Goal: Task Accomplishment & Management: Use online tool/utility

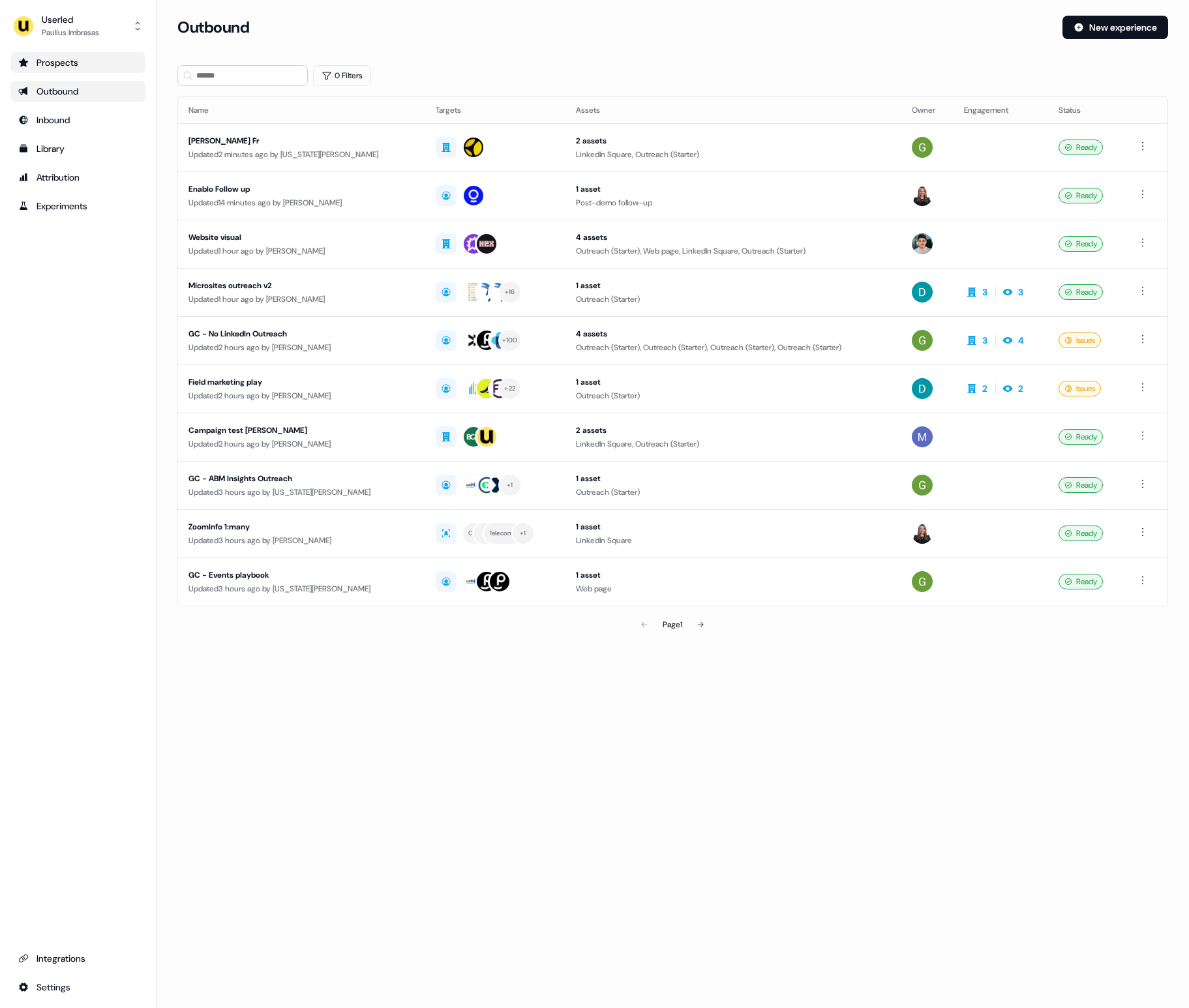
click at [86, 68] on div "Prospects" at bounding box center [78, 62] width 119 height 13
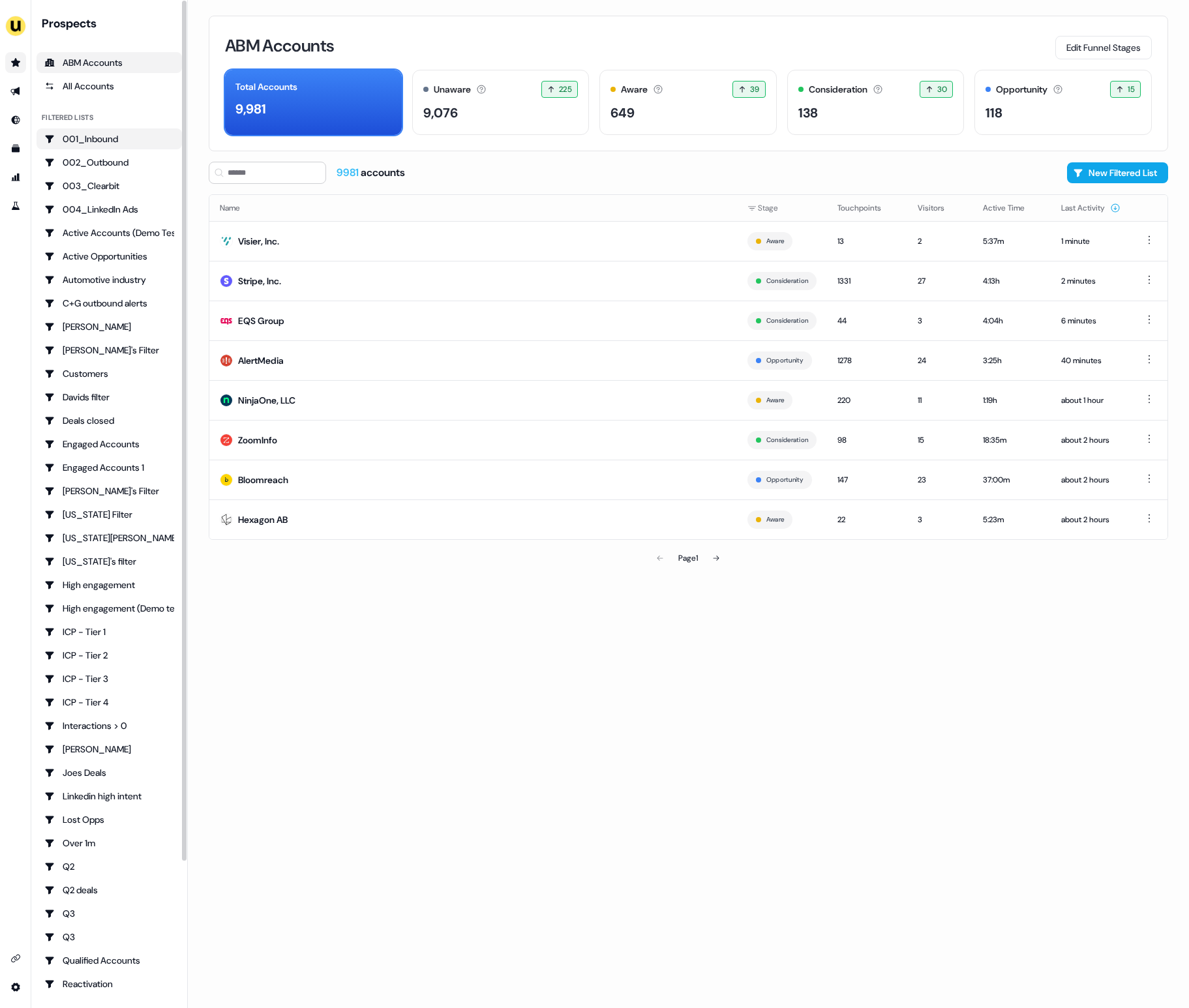
click at [106, 148] on link "001_Inbound" at bounding box center [109, 139] width 145 height 21
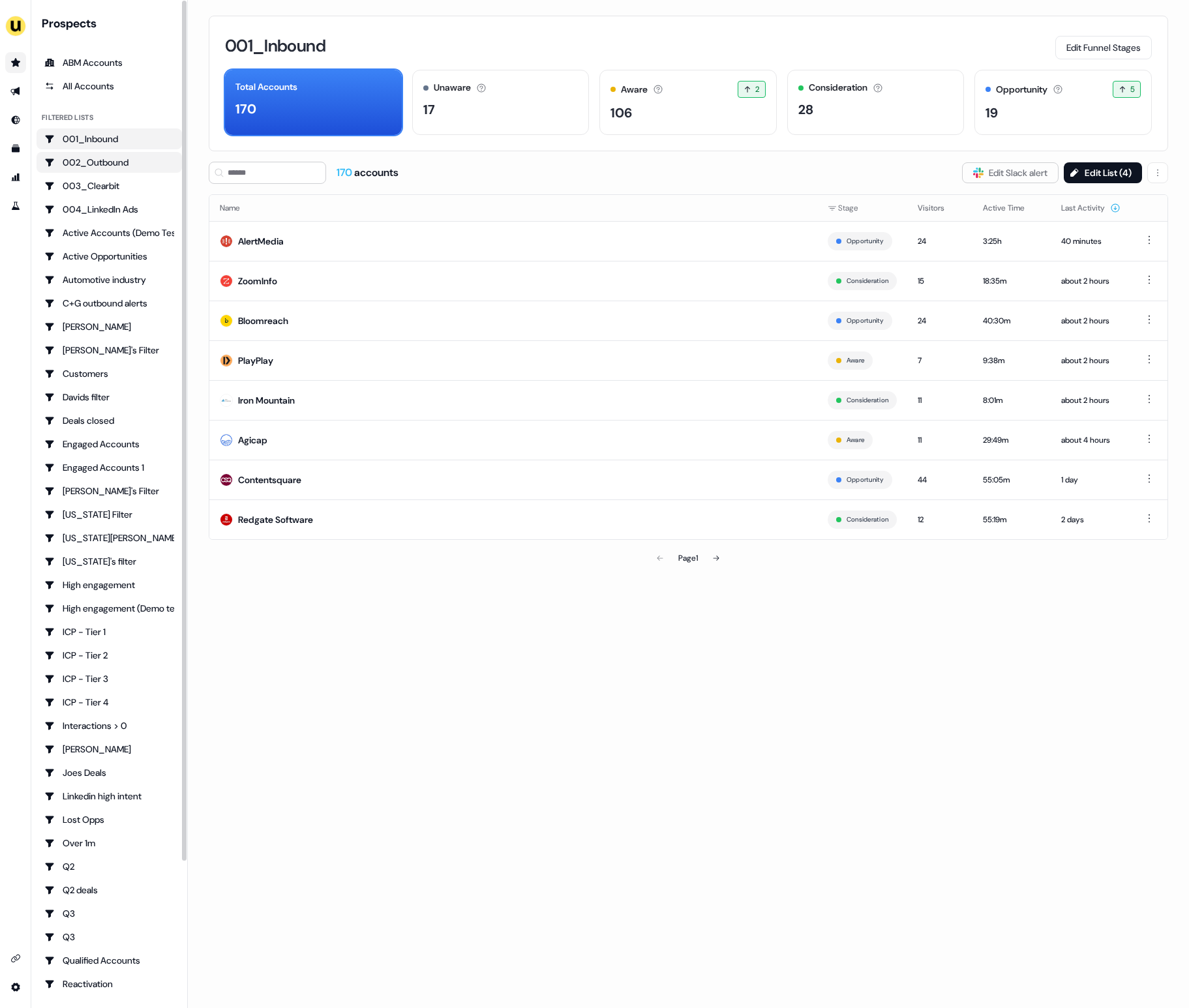
click at [106, 161] on div "002_Outbound" at bounding box center [109, 162] width 129 height 13
click at [116, 184] on div "003_Clearbit" at bounding box center [109, 185] width 129 height 13
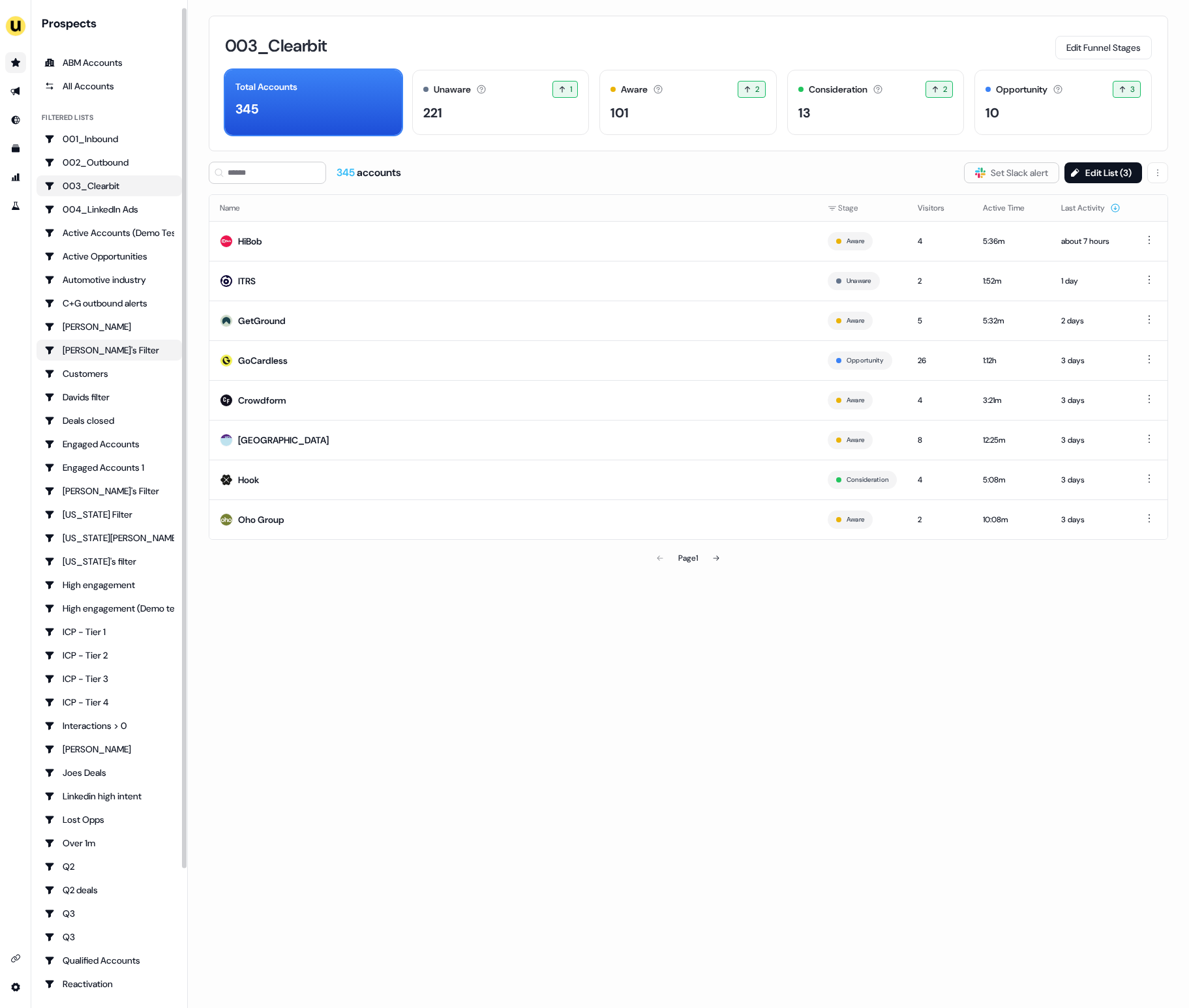
scroll to position [165, 0]
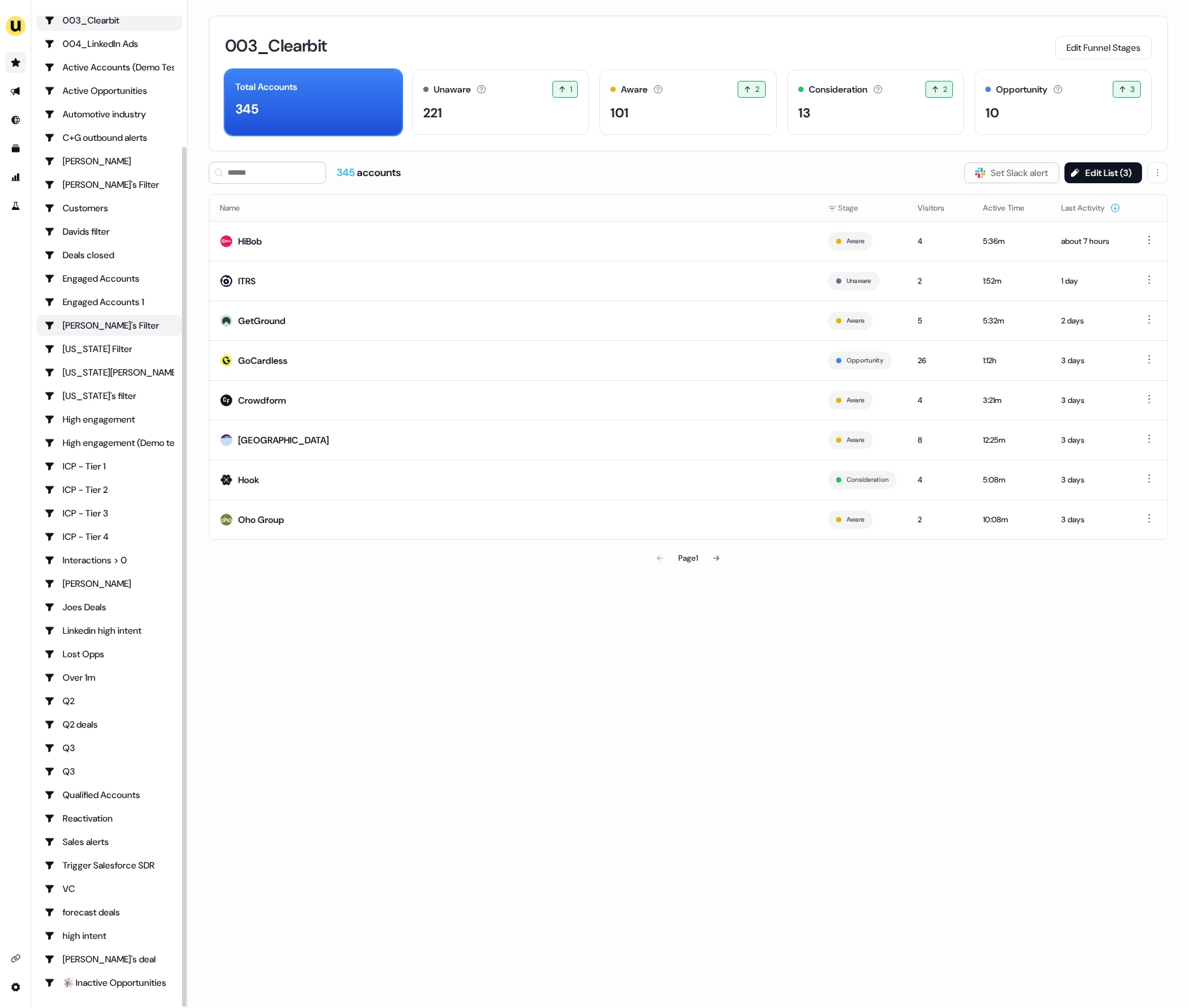
click at [122, 319] on div "[PERSON_NAME]'s Filter" at bounding box center [109, 325] width 129 height 13
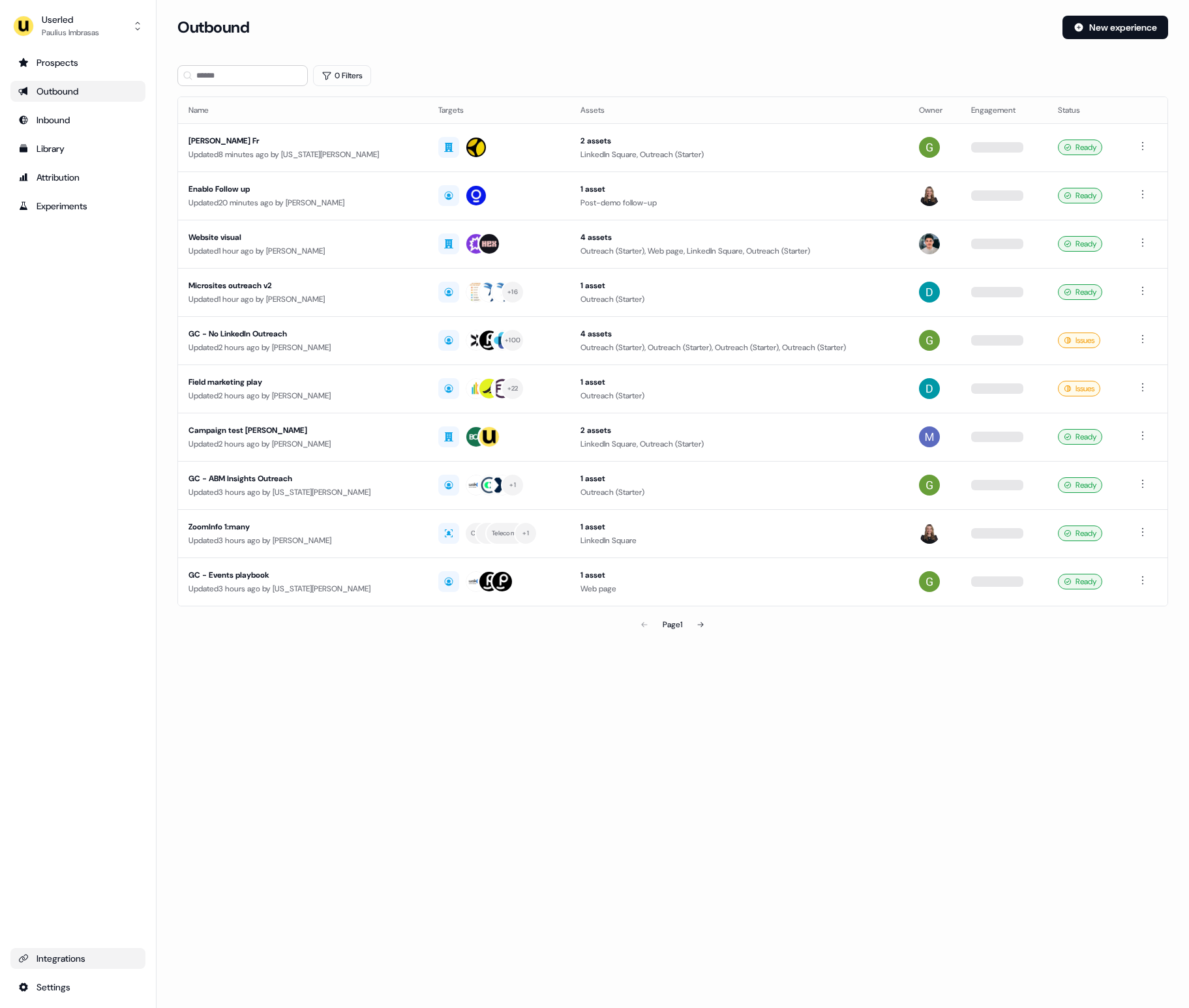
click at [53, 964] on div "Integrations" at bounding box center [78, 957] width 119 height 13
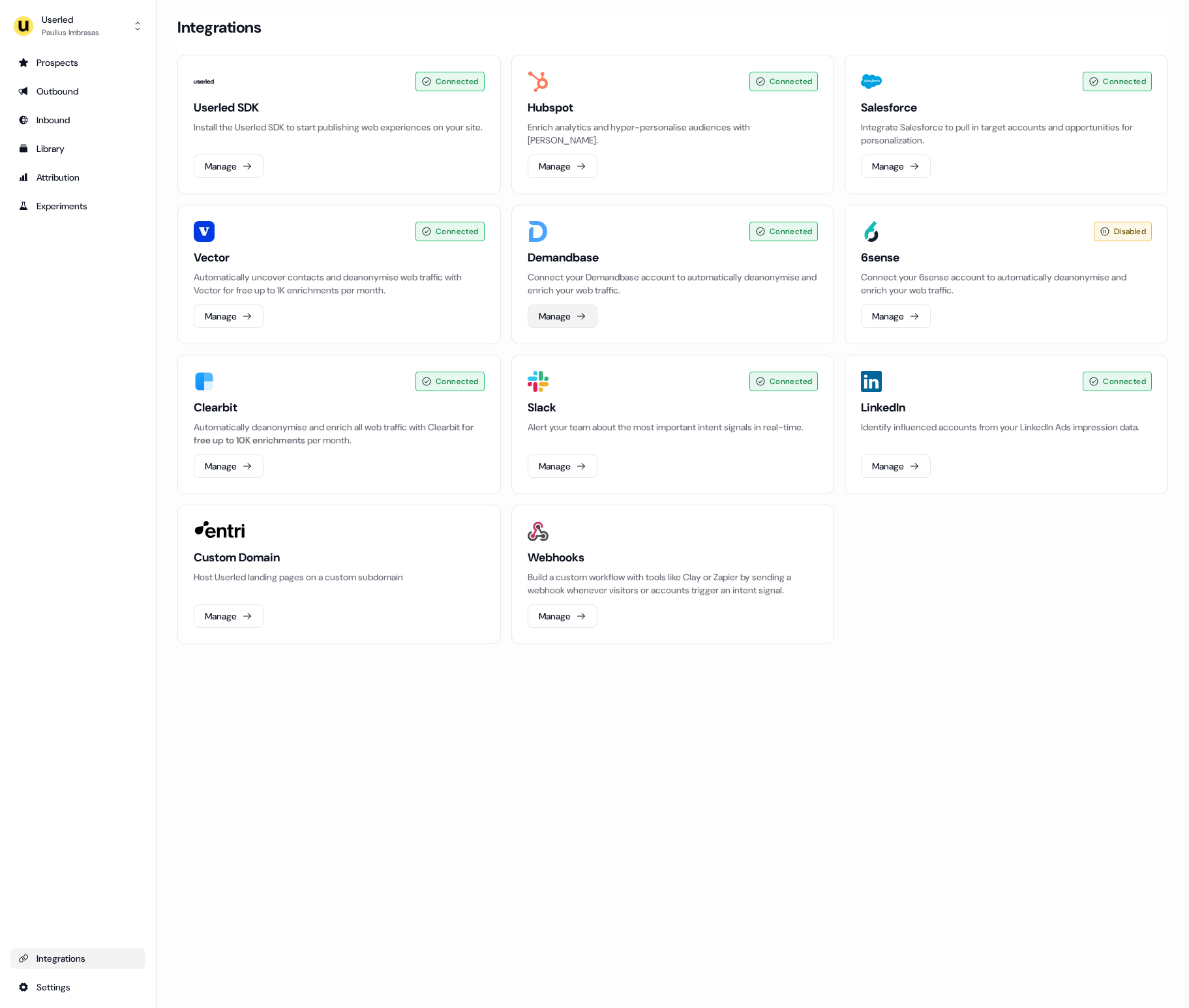
click at [550, 315] on button "Manage" at bounding box center [562, 316] width 70 height 24
